Goal: Transaction & Acquisition: Download file/media

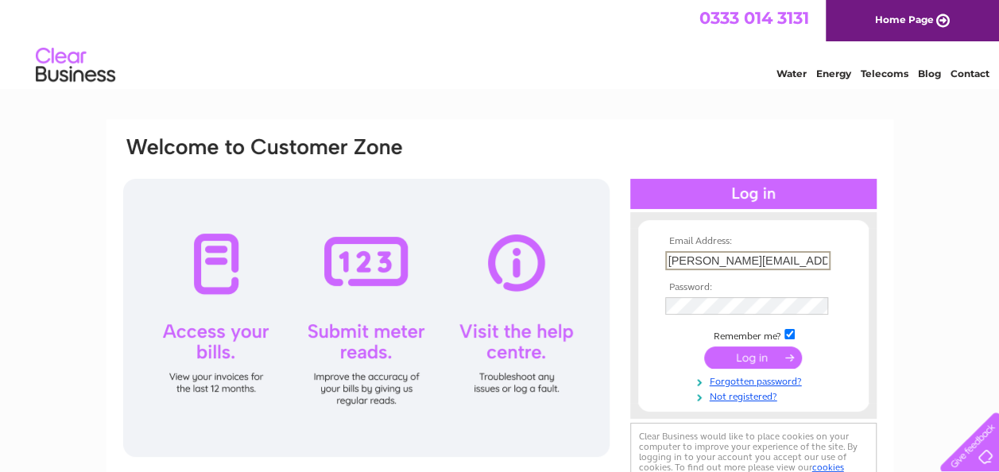
scroll to position [0, 1]
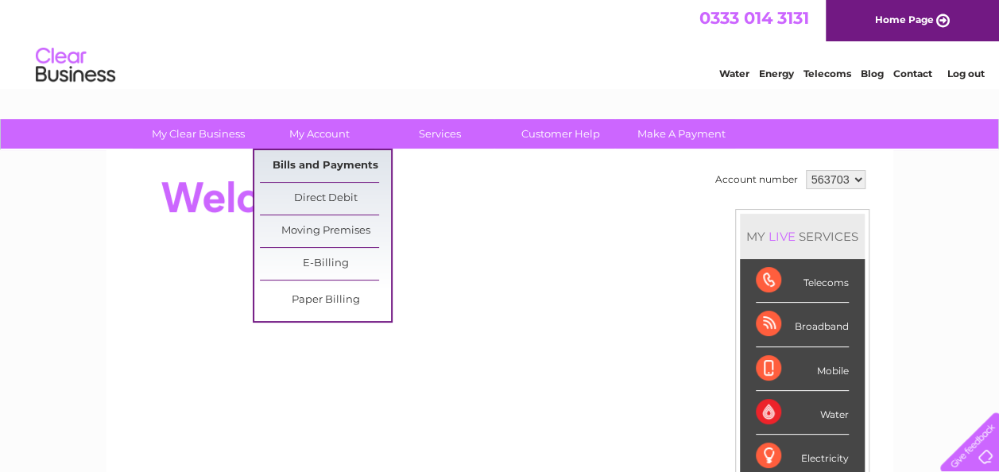
click at [337, 157] on link "Bills and Payments" at bounding box center [325, 166] width 131 height 32
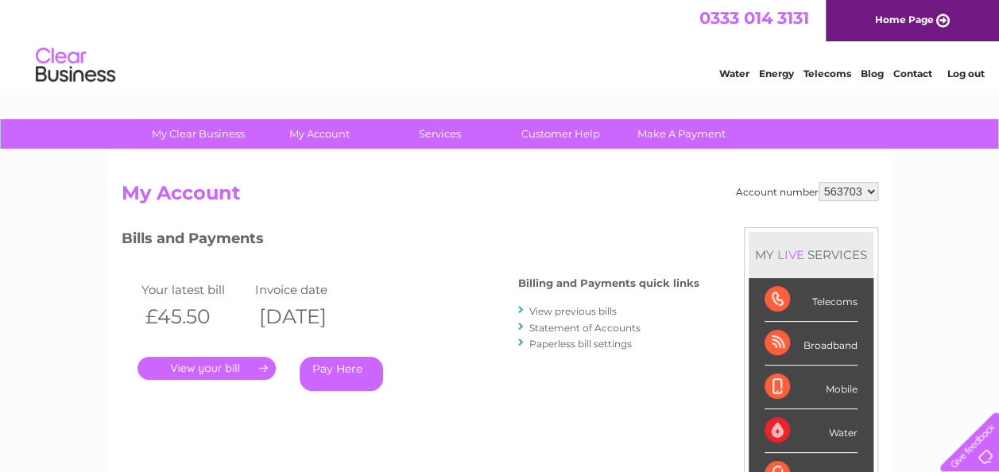
click at [231, 362] on link "." at bounding box center [206, 368] width 138 height 23
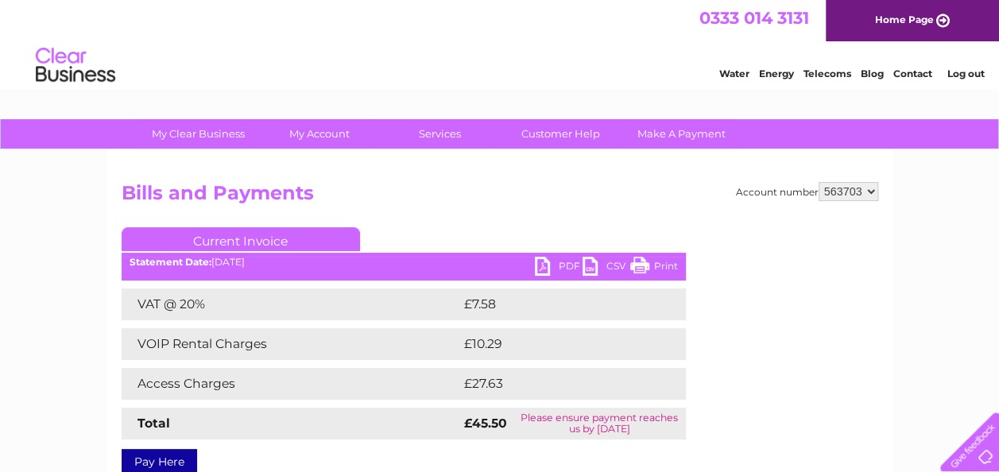
click at [567, 261] on link "PDF" at bounding box center [559, 268] width 48 height 23
click at [570, 267] on link "PDF" at bounding box center [559, 268] width 48 height 23
drag, startPoint x: 655, startPoint y: 92, endPoint x: 600, endPoint y: 43, distance: 73.7
click at [600, 43] on div "Water Energy Telecoms Blog Contact Log out" at bounding box center [499, 67] width 999 height 52
